Goal: Information Seeking & Learning: Learn about a topic

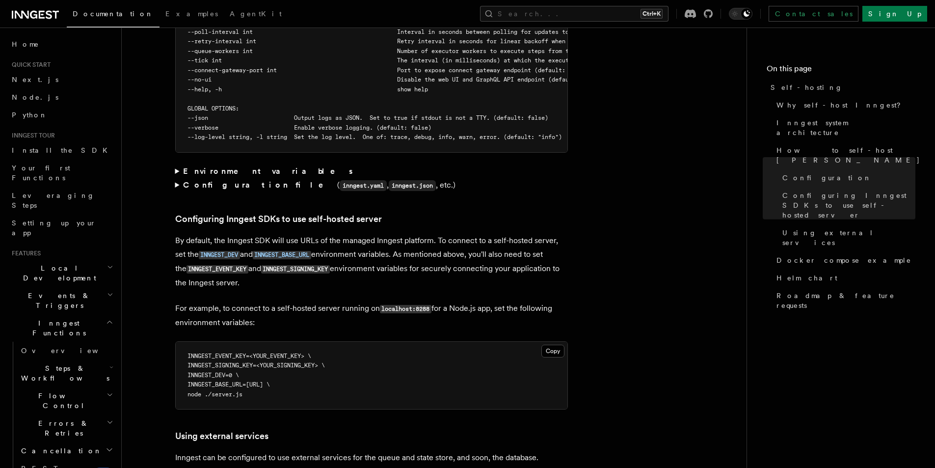
scroll to position [1865, 0]
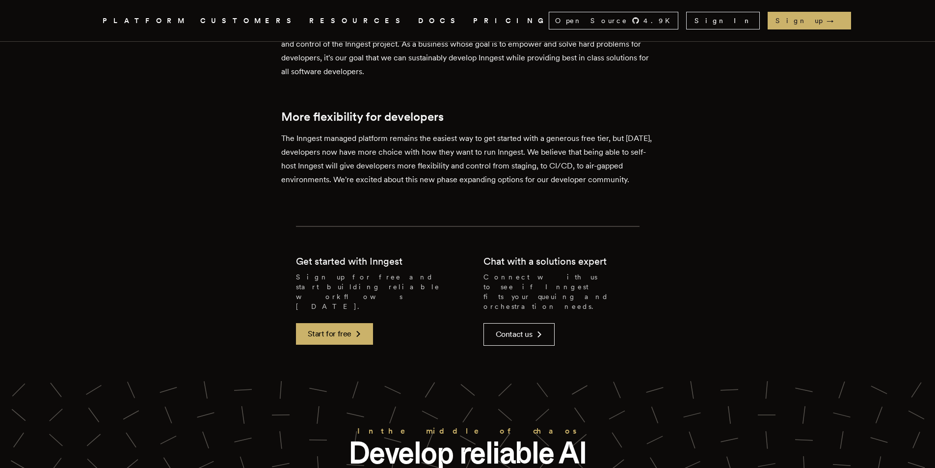
scroll to position [2552, 0]
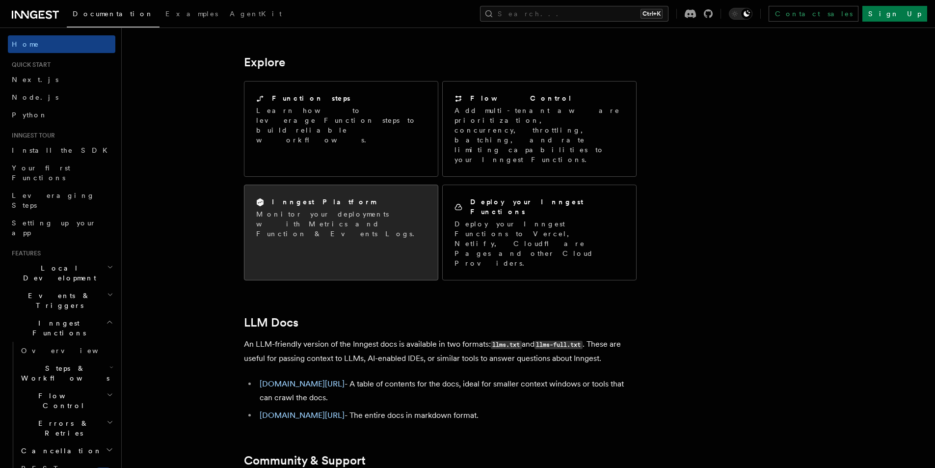
scroll to position [785, 0]
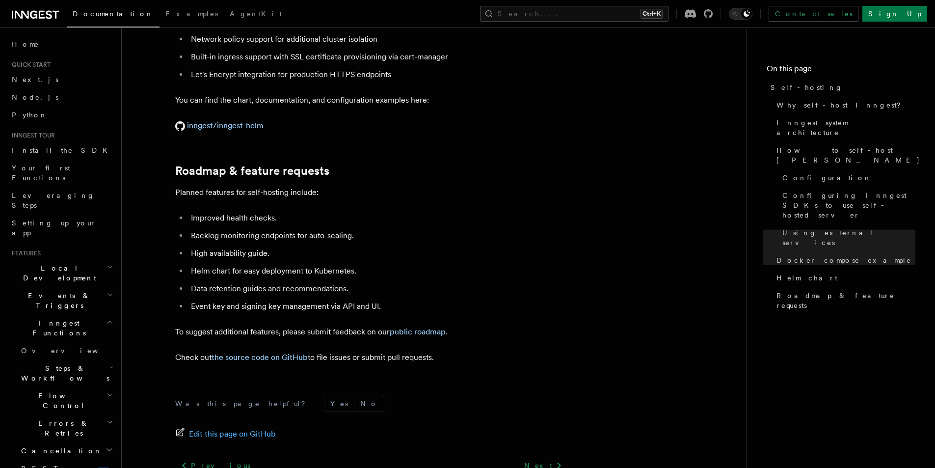
scroll to position [3751, 0]
